Goal: Information Seeking & Learning: Learn about a topic

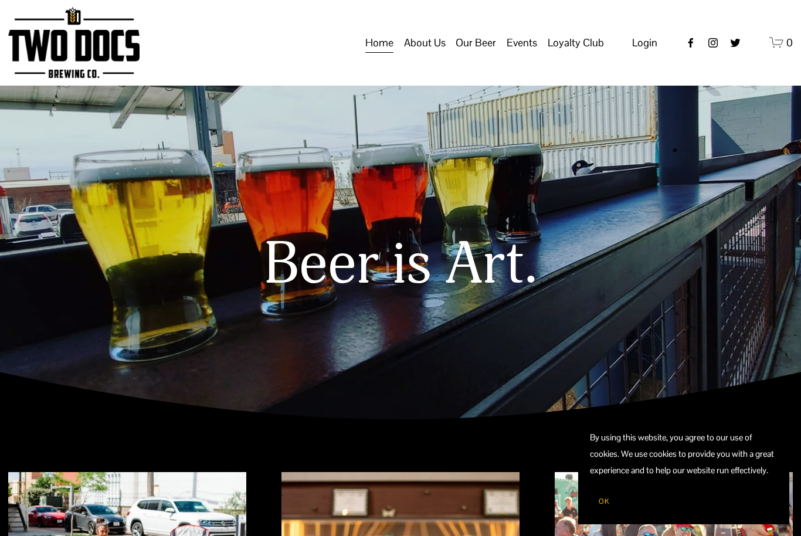
click at [604, 496] on button "OK" at bounding box center [604, 501] width 28 height 22
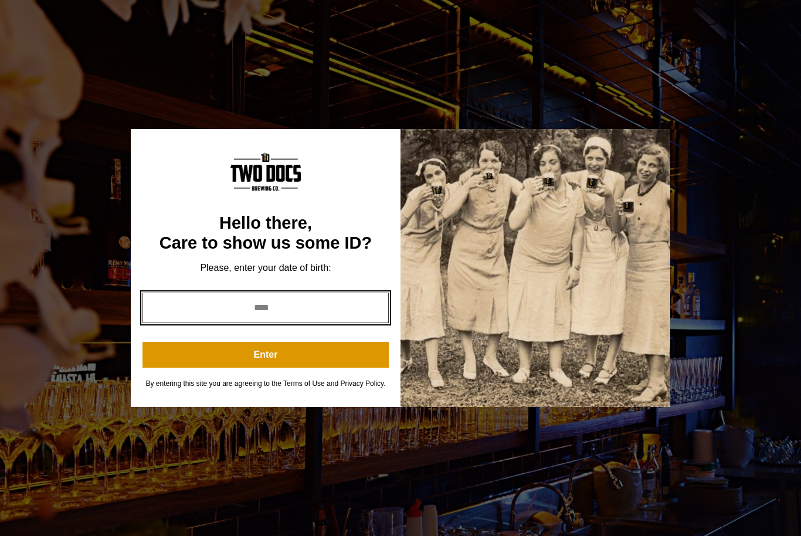
click at [354, 313] on input "year" at bounding box center [266, 308] width 246 height 31
type input "****"
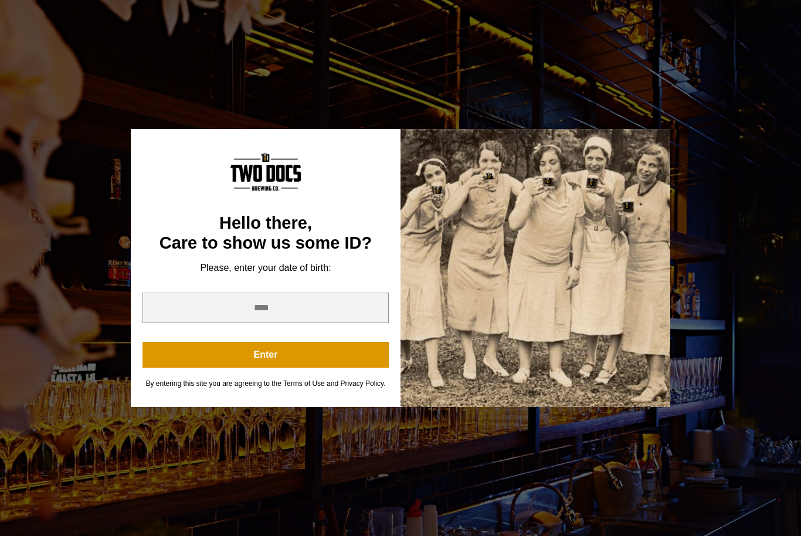
click at [334, 362] on button "Enter" at bounding box center [266, 355] width 246 height 26
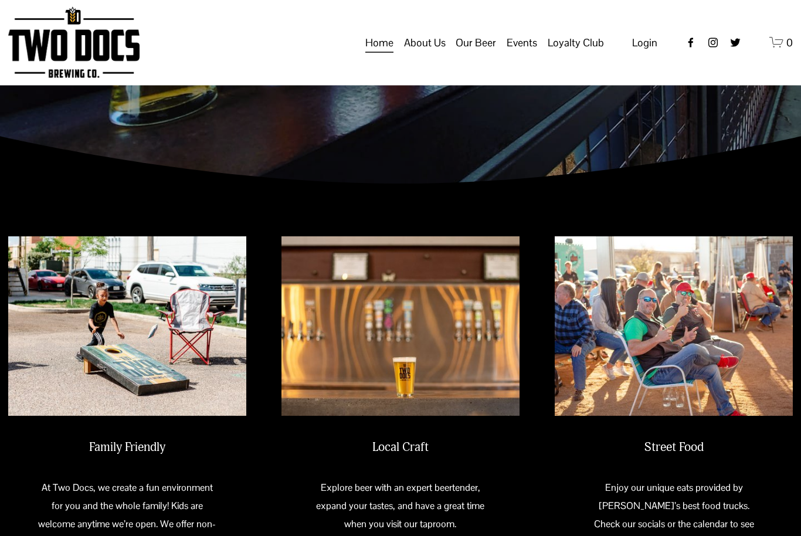
scroll to position [236, 0]
click at [0, 0] on span "Our Mission" at bounding box center [0, 0] width 0 height 0
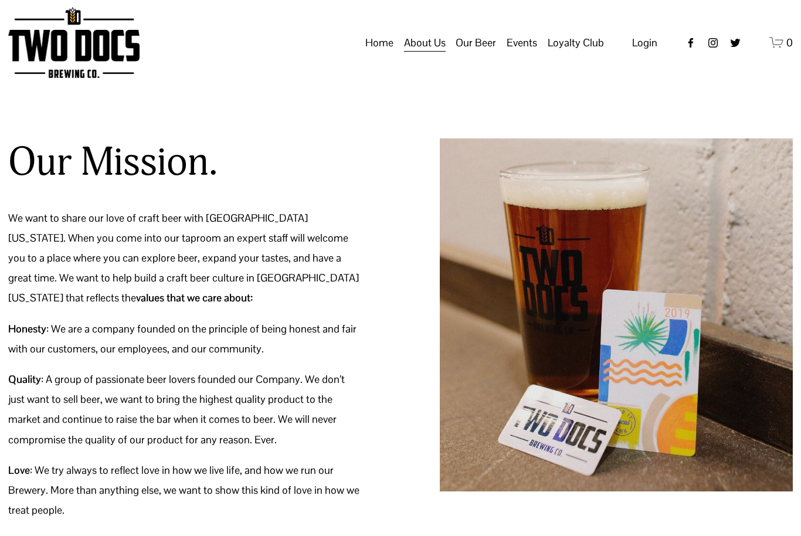
click at [0, 0] on span "Green Initiative" at bounding box center [0, 0] width 0 height 0
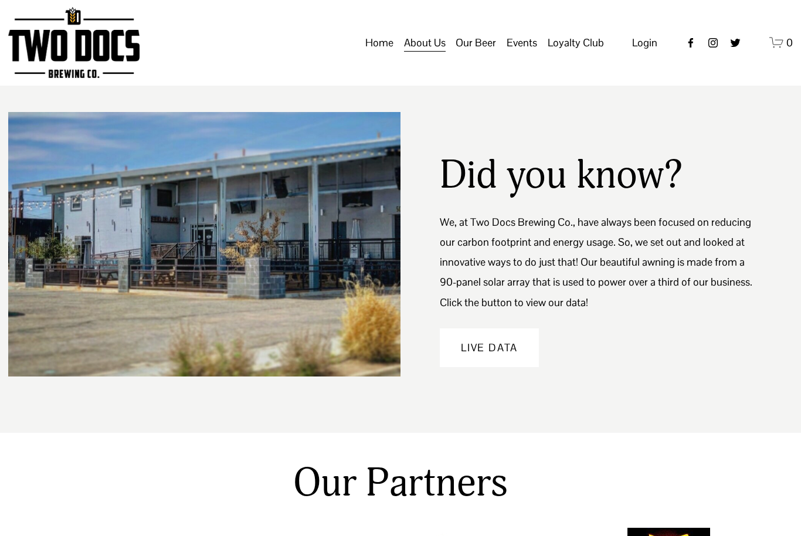
click at [386, 46] on link "Home" at bounding box center [379, 43] width 28 height 22
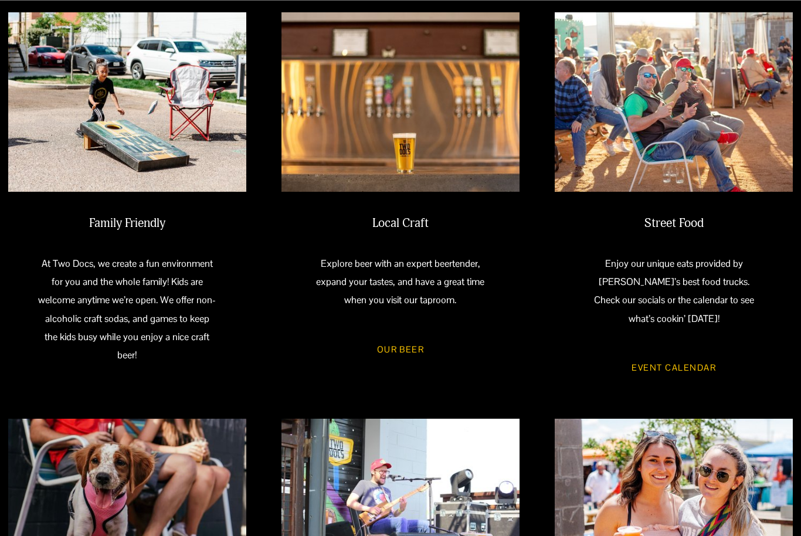
scroll to position [404, 0]
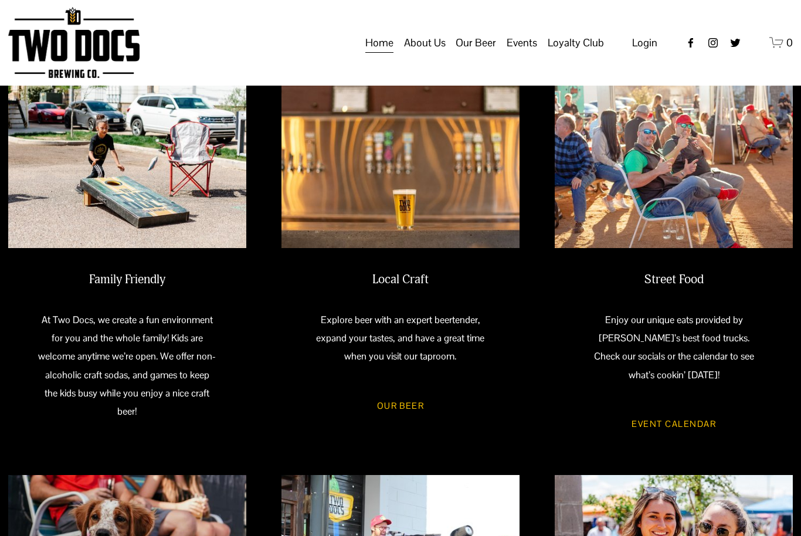
click at [556, 212] on img at bounding box center [674, 158] width 238 height 179
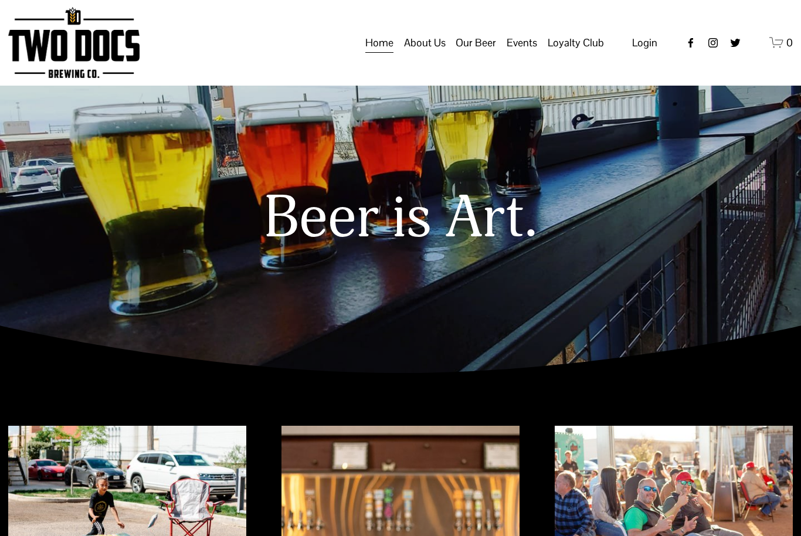
scroll to position [0, 0]
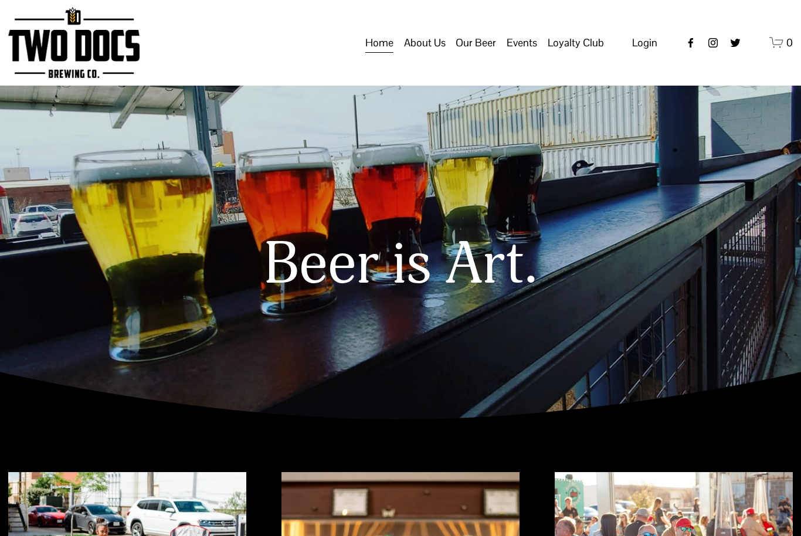
click at [0, 0] on span "Taproom Menu" at bounding box center [0, 0] width 0 height 0
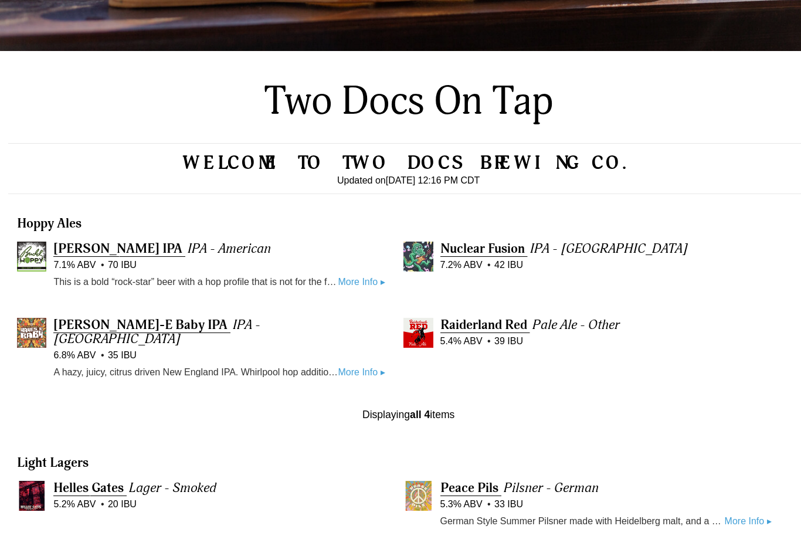
scroll to position [303, 0]
